Goal: Communication & Community: Ask a question

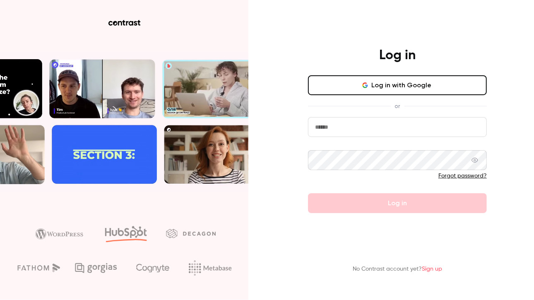
click at [367, 82] on icon "button" at bounding box center [365, 85] width 7 height 7
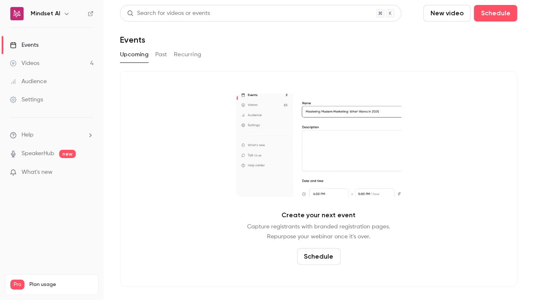
click at [39, 43] on link "Events" at bounding box center [51, 45] width 103 height 18
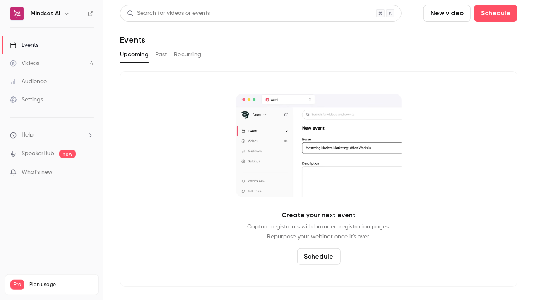
click at [318, 257] on button "Schedule" at bounding box center [318, 256] width 43 height 17
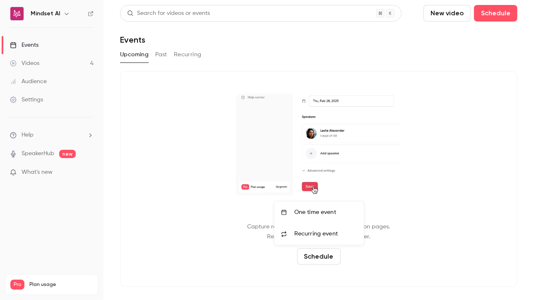
click at [168, 139] on div at bounding box center [267, 150] width 534 height 300
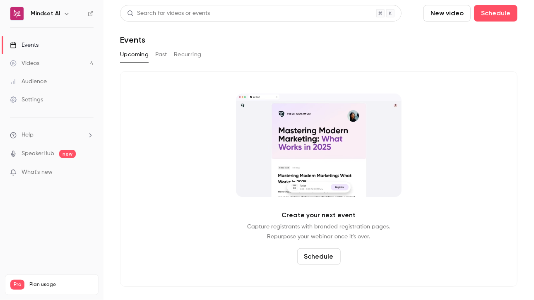
click at [19, 137] on p "Help" at bounding box center [22, 135] width 24 height 9
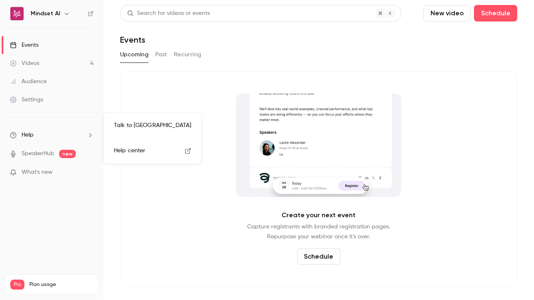
click at [160, 156] on link "Help center" at bounding box center [152, 151] width 91 height 22
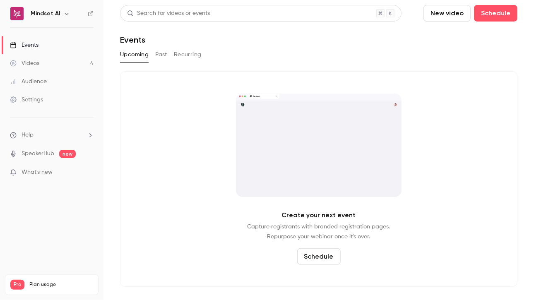
click at [38, 135] on li "Help" at bounding box center [52, 135] width 84 height 9
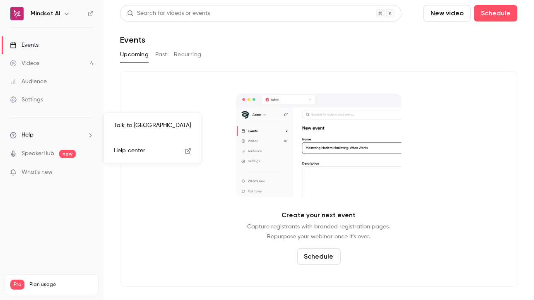
click at [145, 131] on link "Talk to [GEOGRAPHIC_DATA]" at bounding box center [152, 126] width 91 height 22
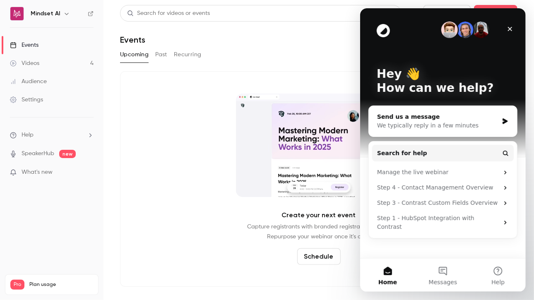
click at [394, 121] on div "We typically reply in a few minutes" at bounding box center [437, 125] width 121 height 9
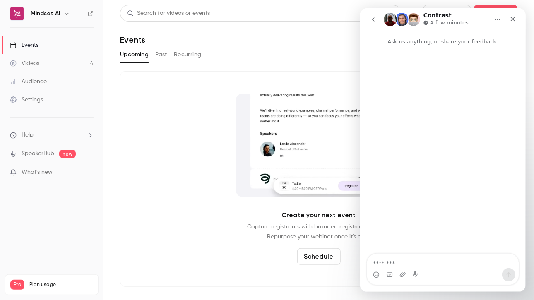
click at [383, 264] on textarea "Message…" at bounding box center [442, 261] width 151 height 14
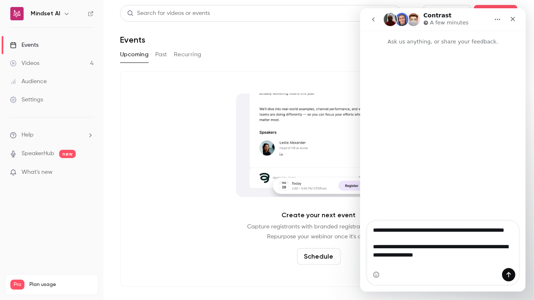
type textarea "**********"
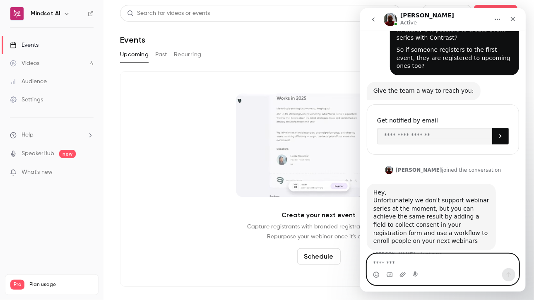
scroll to position [40, 0]
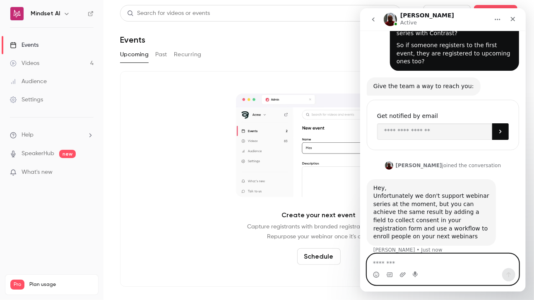
click at [392, 266] on textarea "Message…" at bounding box center [442, 261] width 151 height 14
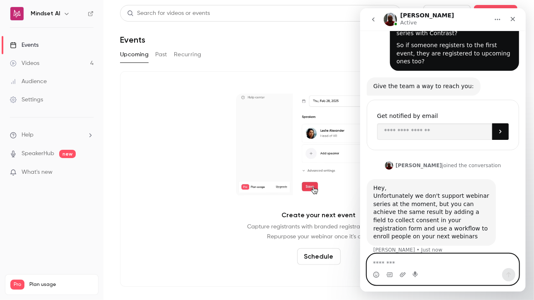
click at [387, 264] on textarea "Message…" at bounding box center [442, 261] width 151 height 14
type textarea "**********"
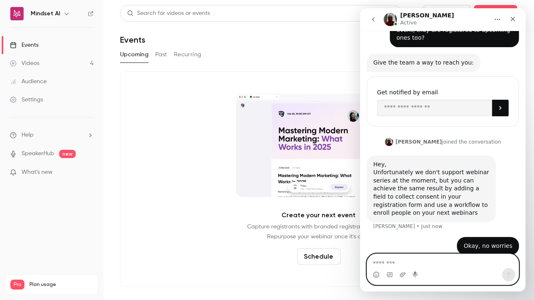
scroll to position [64, 0]
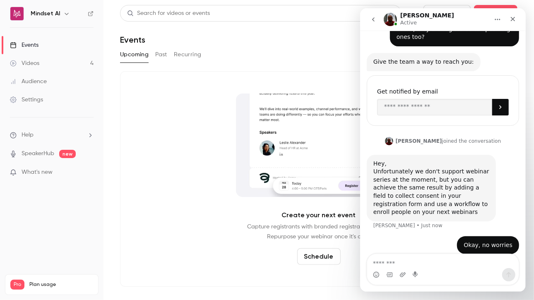
click at [43, 69] on link "Videos 4" at bounding box center [51, 63] width 103 height 18
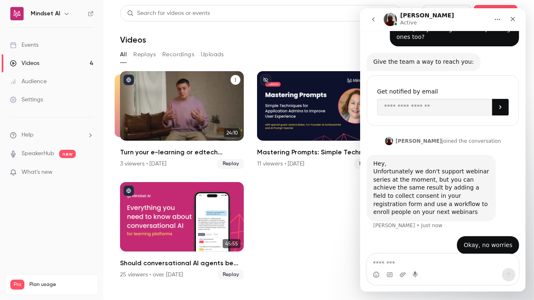
click at [146, 150] on h2 "Turn your e-learning or edtech business into an AI coaching solution" at bounding box center [182, 152] width 124 height 10
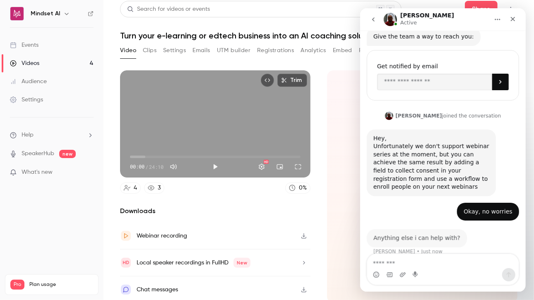
scroll to position [89, 0]
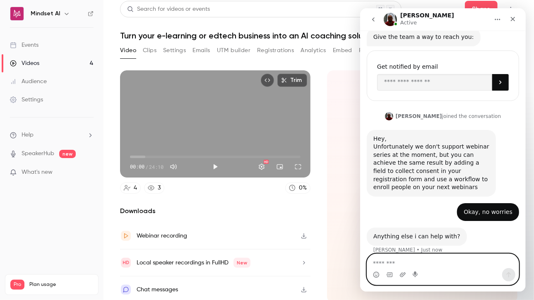
click at [378, 265] on textarea "Message…" at bounding box center [443, 261] width 152 height 14
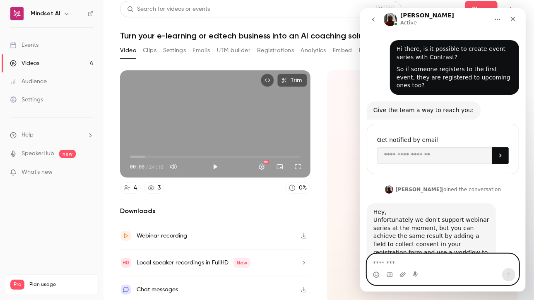
scroll to position [0, 0]
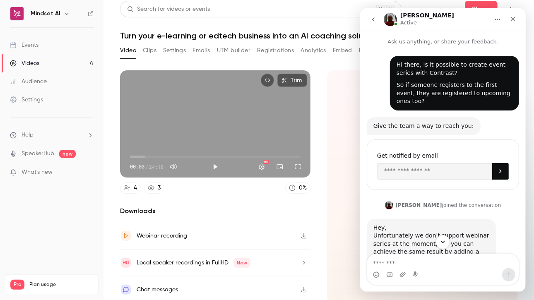
click at [37, 135] on li "Help" at bounding box center [52, 135] width 84 height 9
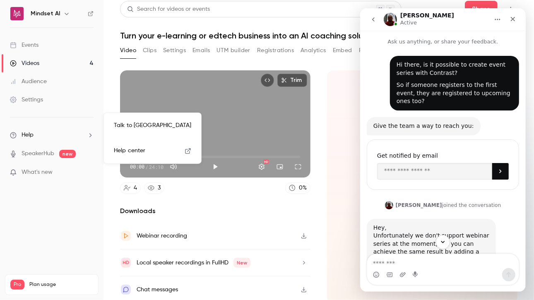
click at [137, 151] on span "Help center" at bounding box center [129, 150] width 31 height 9
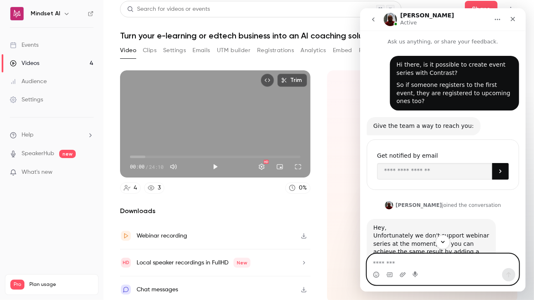
click at [388, 261] on textarea "Message…" at bounding box center [443, 261] width 152 height 14
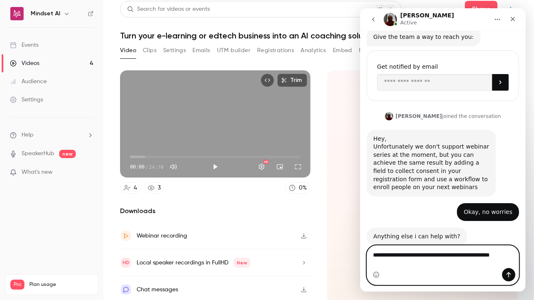
scroll to position [97, 0]
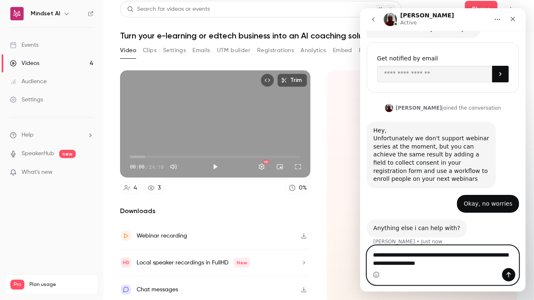
type textarea "**********"
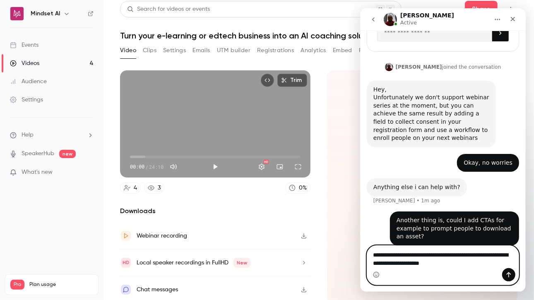
scroll to position [170, 0]
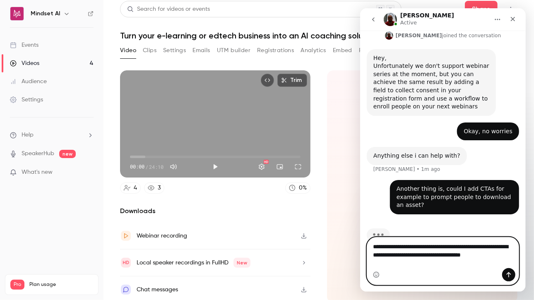
type textarea "**********"
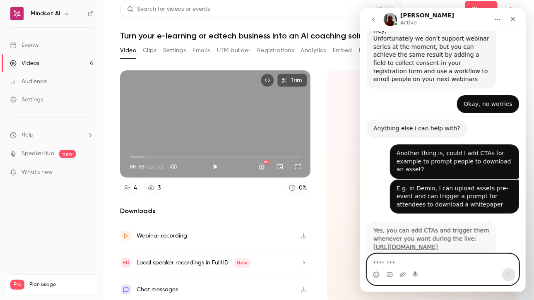
scroll to position [241, 0]
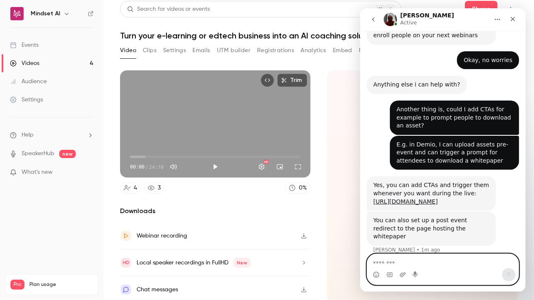
click at [384, 259] on textarea "Message…" at bounding box center [443, 261] width 152 height 14
click at [387, 265] on textarea "Message…" at bounding box center [443, 261] width 152 height 14
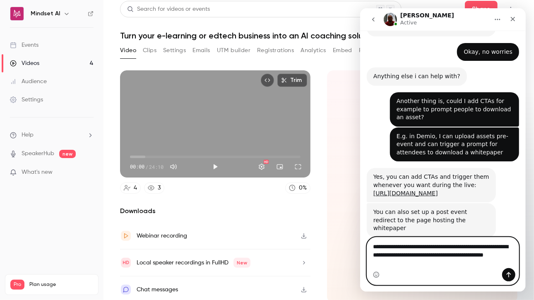
scroll to position [257, 0]
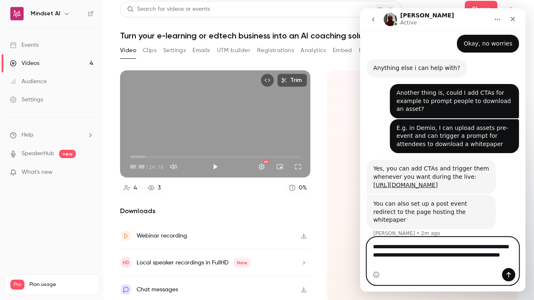
type textarea "**********"
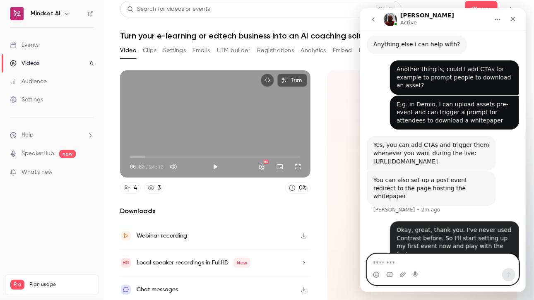
scroll to position [282, 0]
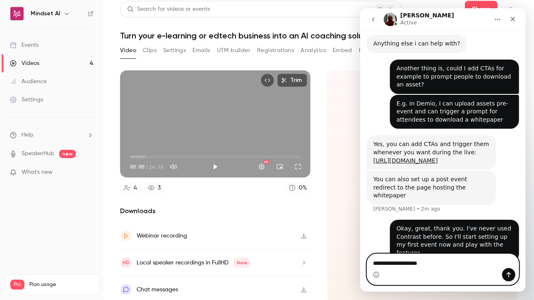
type textarea "**********"
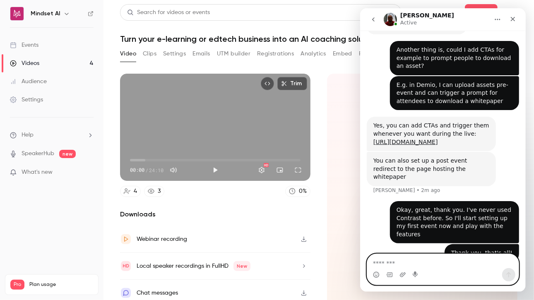
scroll to position [0, 0]
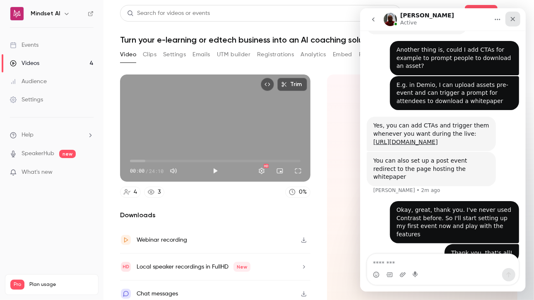
click at [514, 22] on icon "Close" at bounding box center [512, 19] width 7 height 7
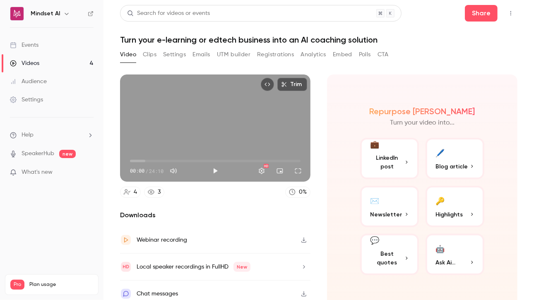
scroll to position [300, 0]
click at [35, 50] on link "Events" at bounding box center [51, 45] width 103 height 18
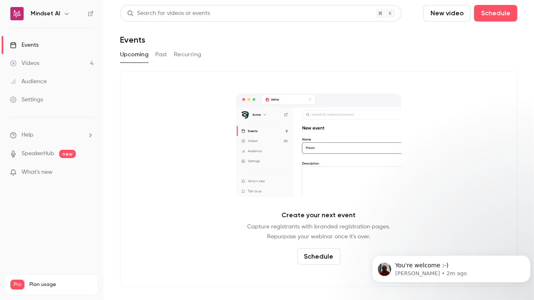
scroll to position [325, 0]
